Goal: Download file/media

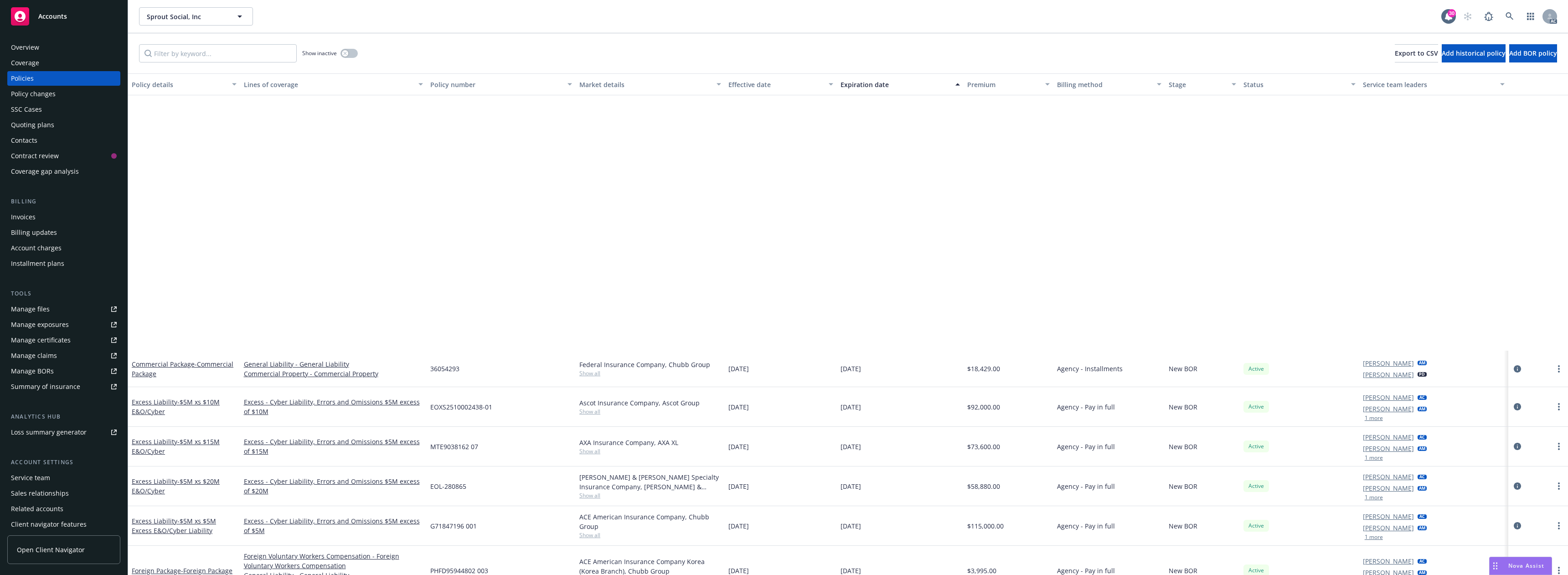
scroll to position [319, 0]
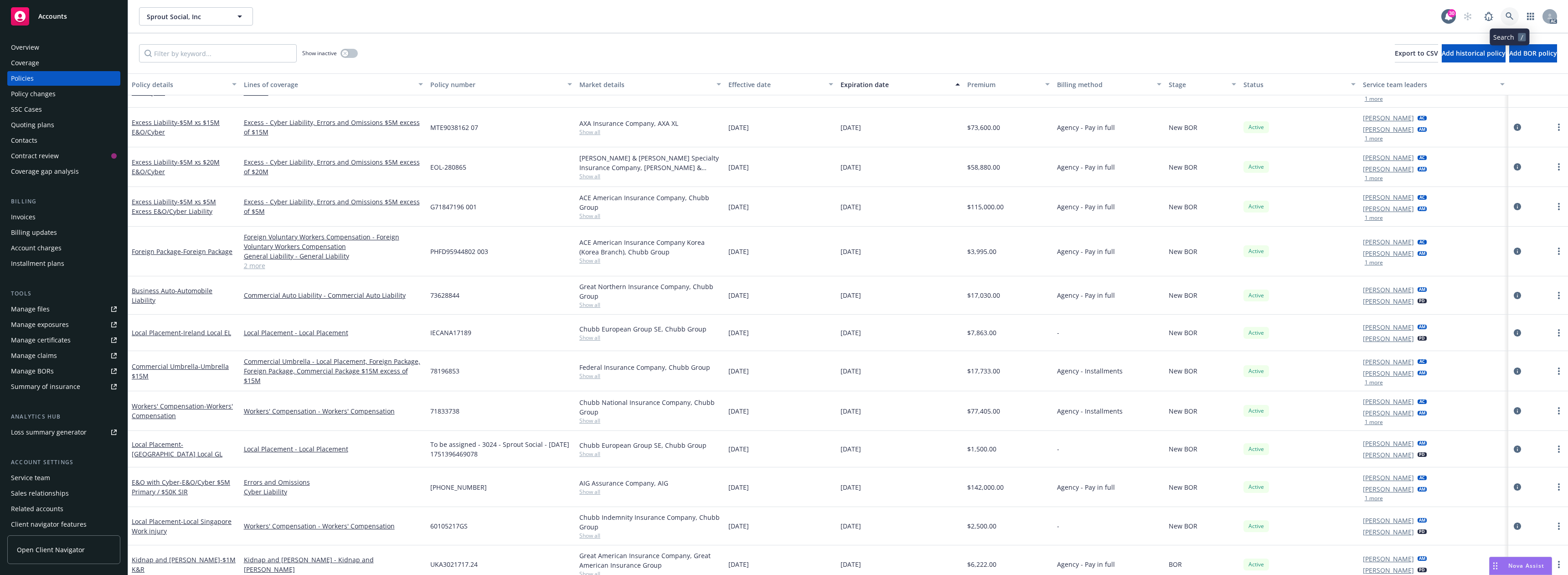
click at [1505, 17] on link at bounding box center [1510, 16] width 18 height 18
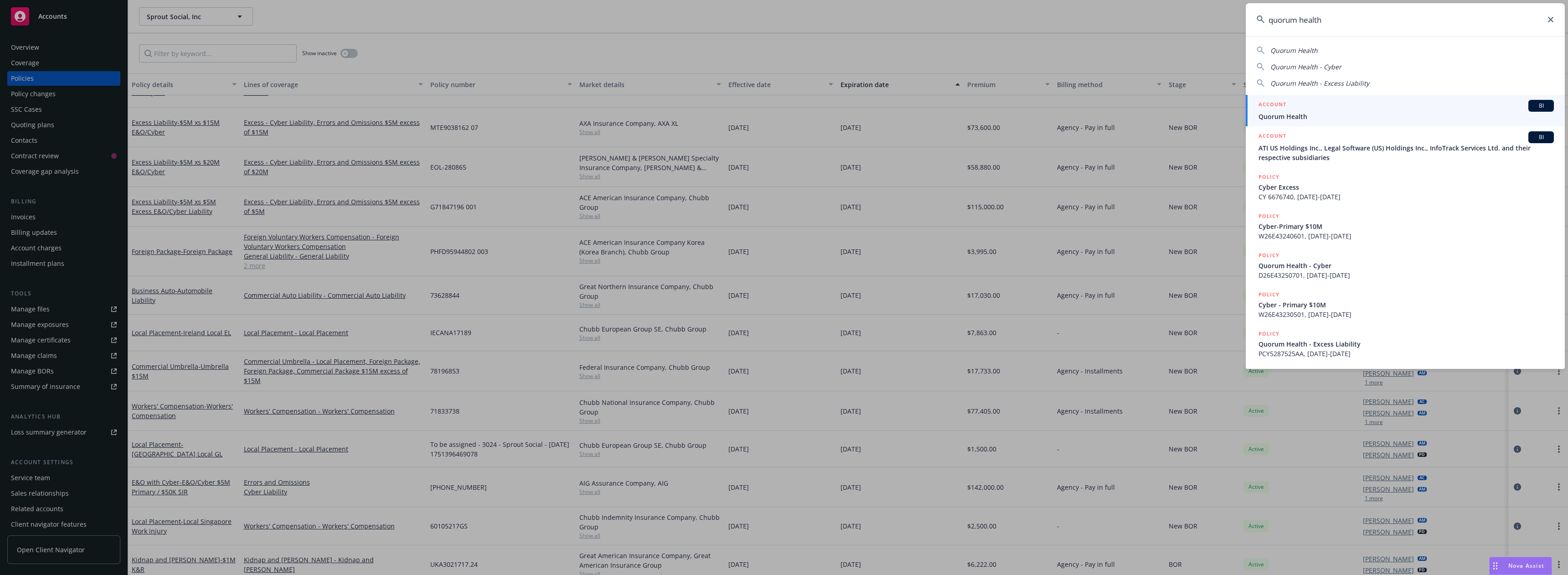
type input "quorum health"
click at [1309, 110] on div "ACCOUNT BI" at bounding box center [1406, 105] width 295 height 12
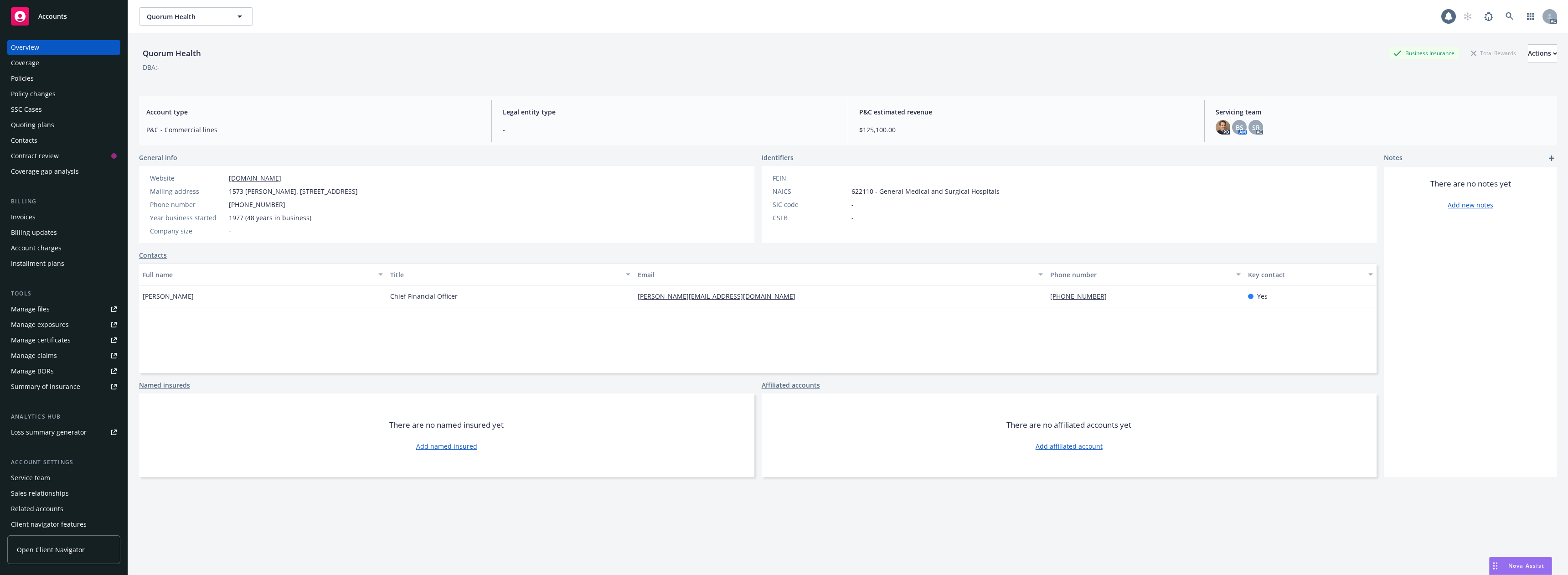
click at [29, 85] on div "Policies" at bounding box center [22, 79] width 23 height 15
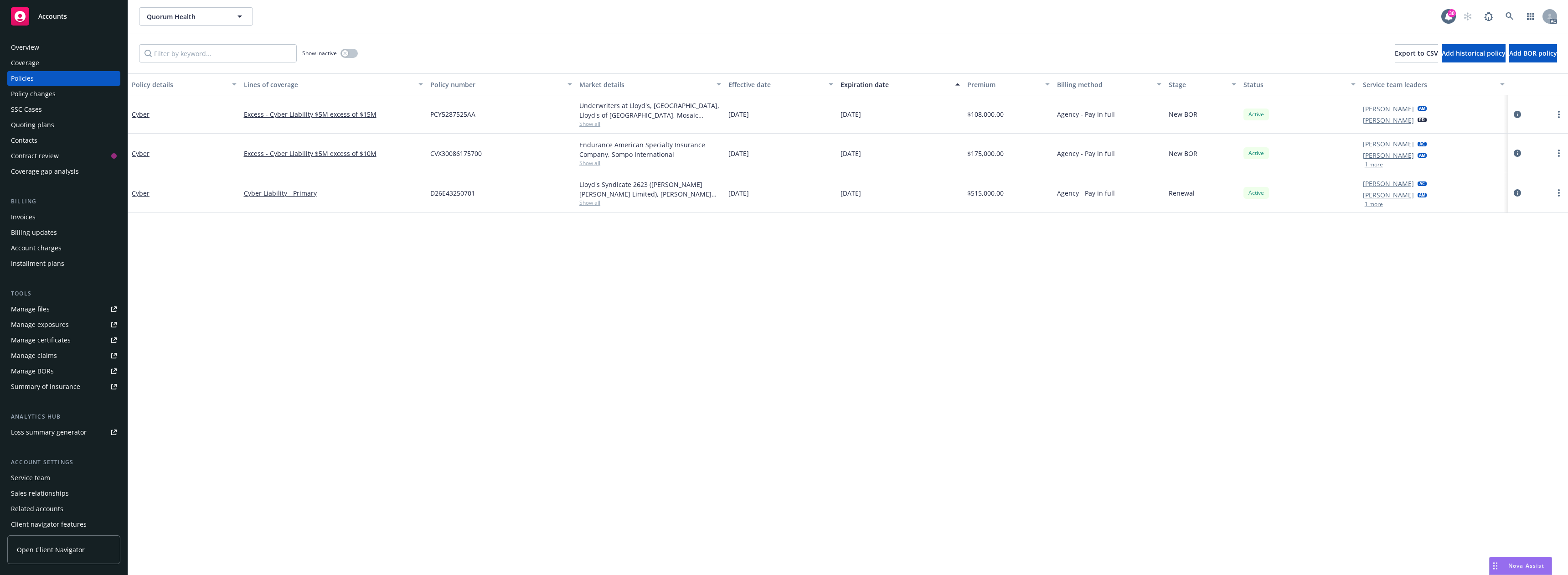
click at [359, 54] on div "Show inactive Export to CSV Add historical policy Add BOR policy" at bounding box center [848, 54] width 1440 height 40
click at [355, 54] on button "button" at bounding box center [349, 53] width 17 height 9
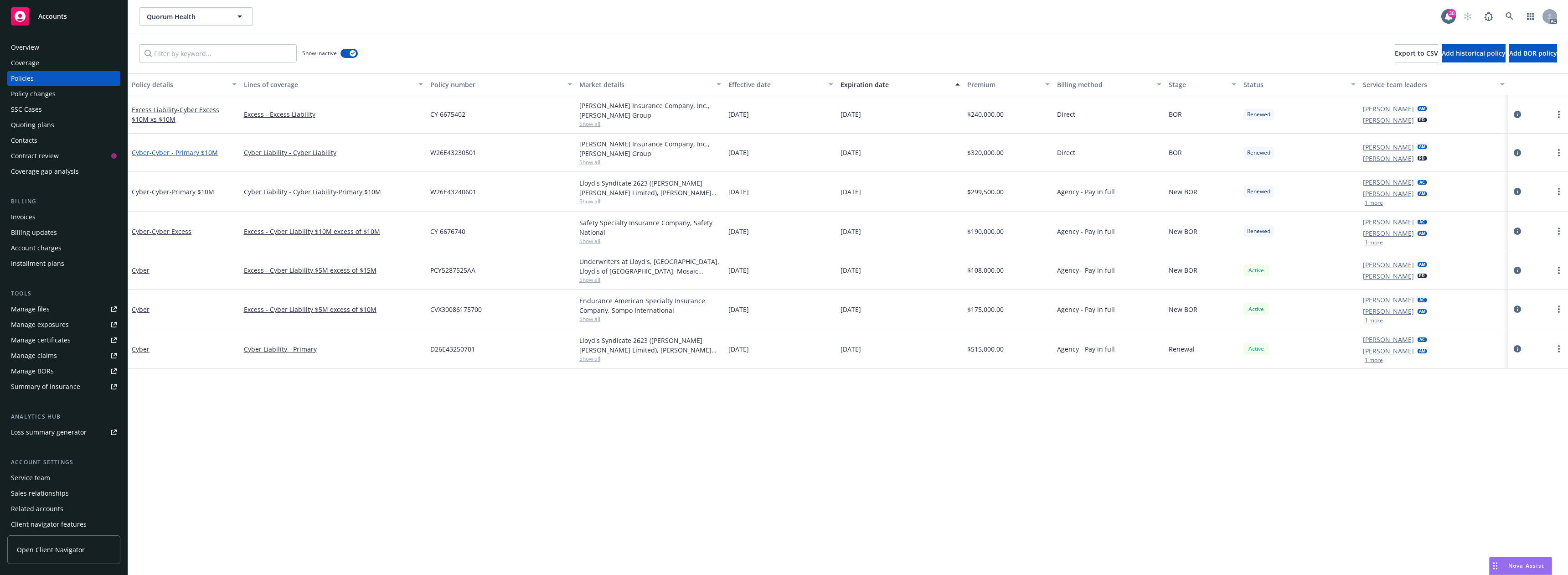
click at [197, 150] on span "- Cyber - Primary $10M" at bounding box center [184, 152] width 68 height 9
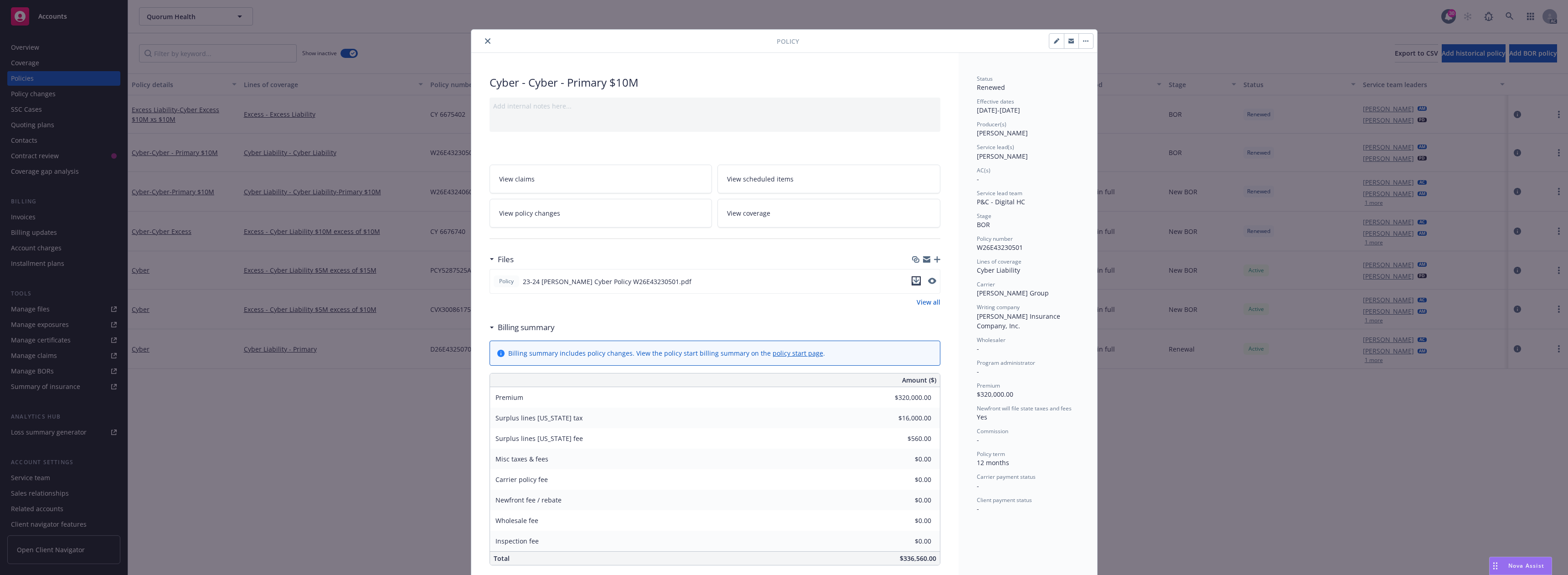
click at [914, 283] on icon "download file" at bounding box center [916, 281] width 7 height 7
